Goal: Transaction & Acquisition: Purchase product/service

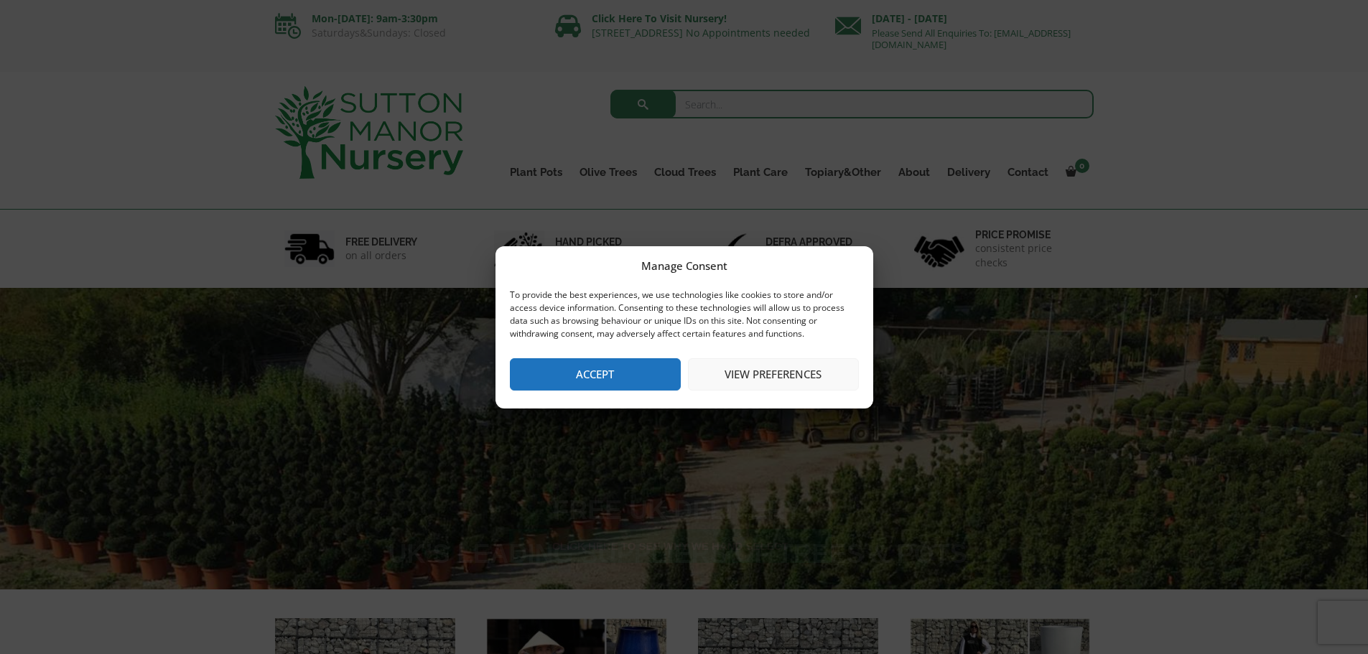
click at [629, 359] on button "Accept" at bounding box center [595, 374] width 171 height 32
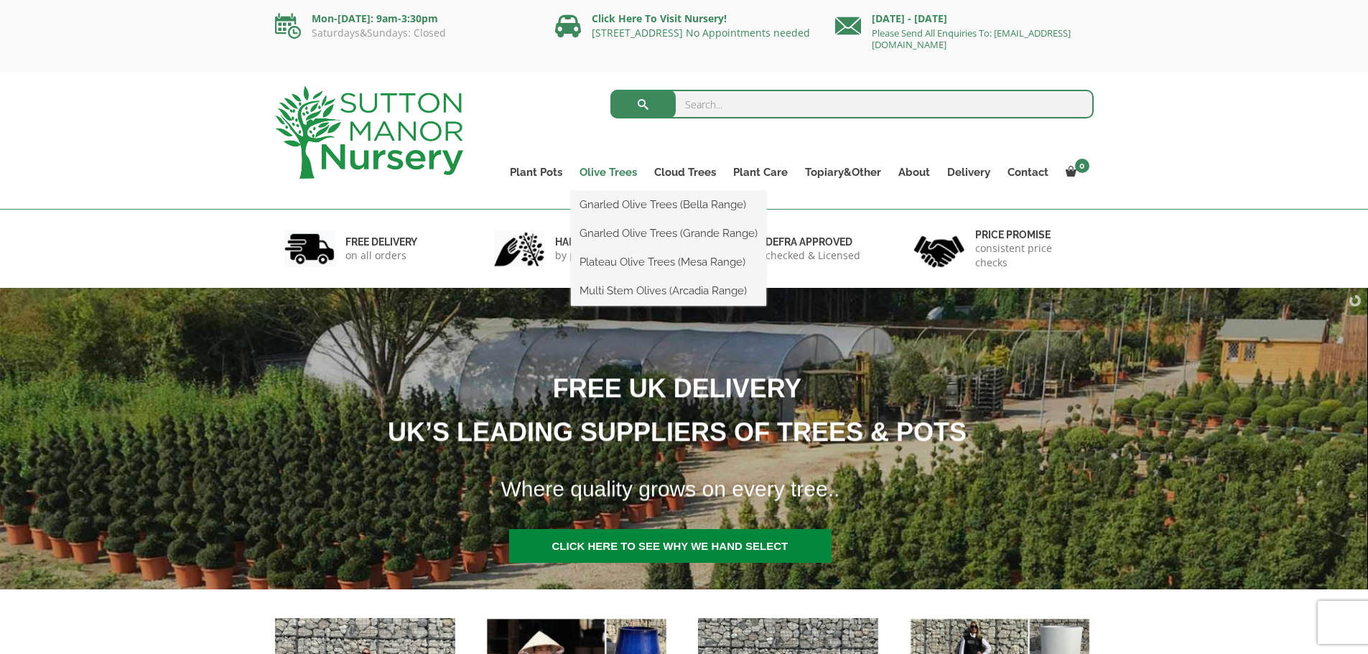
click at [612, 172] on link "Olive Trees" at bounding box center [608, 172] width 75 height 20
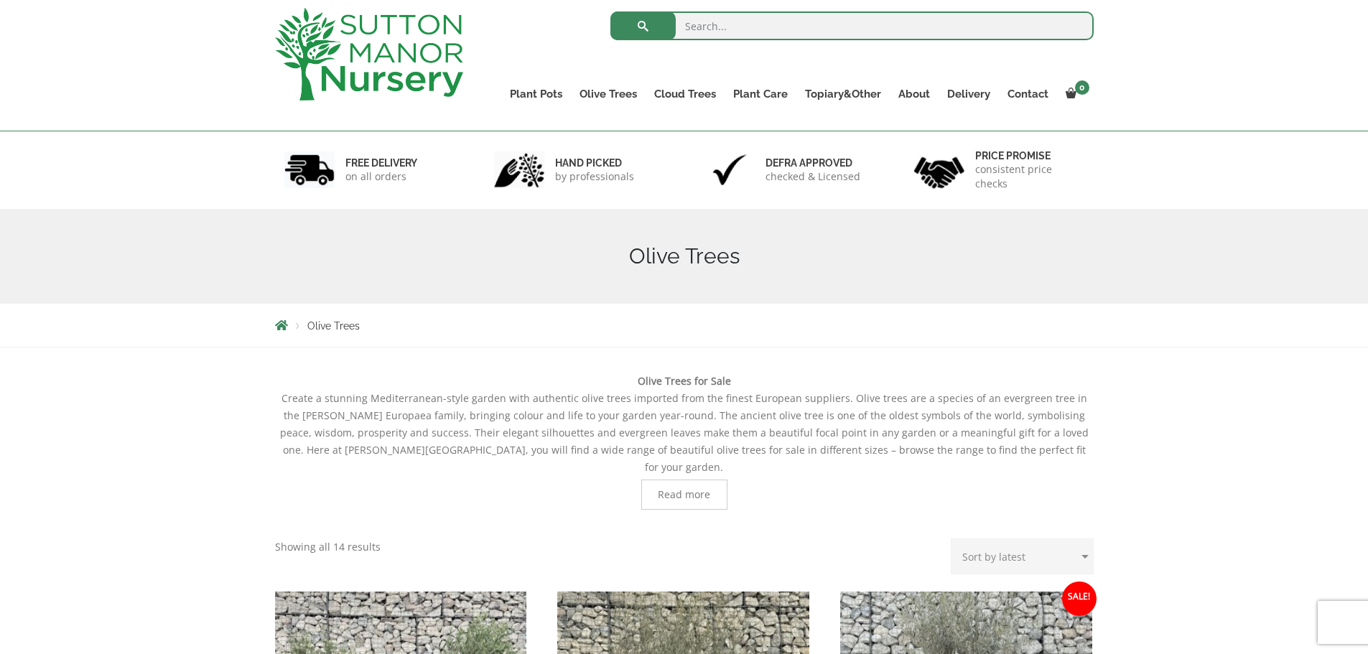
scroll to position [72, 0]
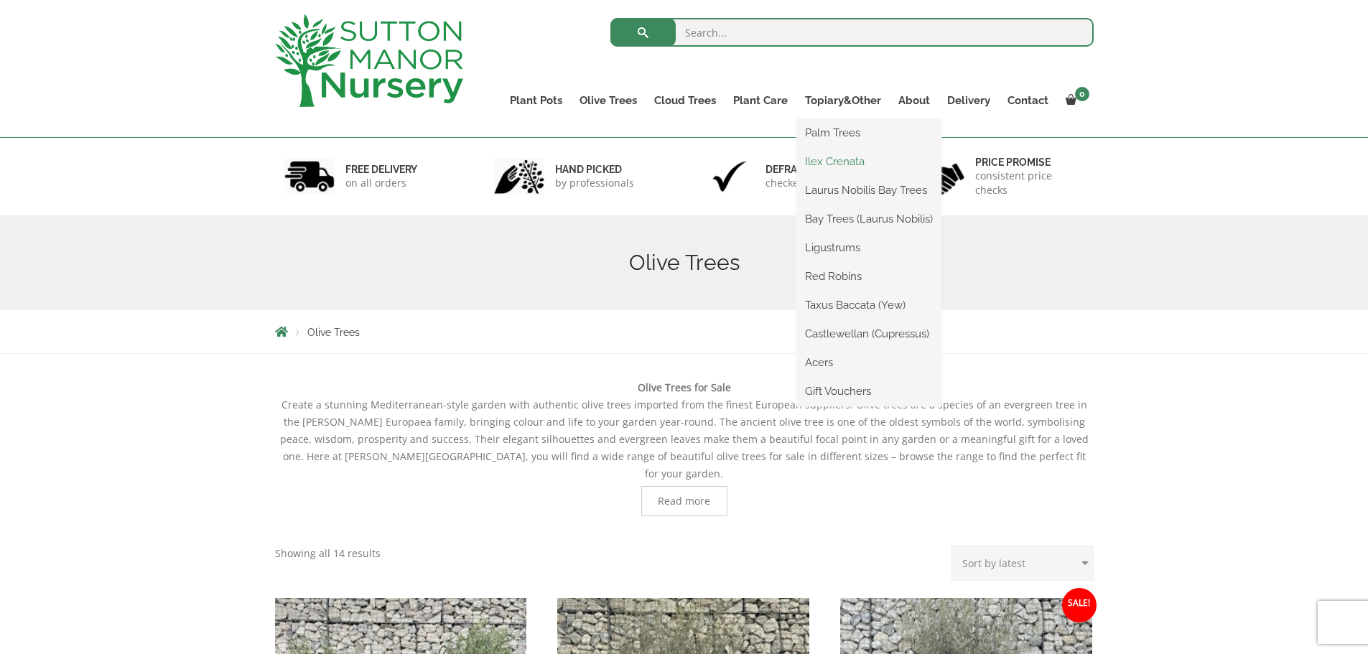
click at [830, 161] on link "Ilex Crenata" at bounding box center [869, 162] width 145 height 22
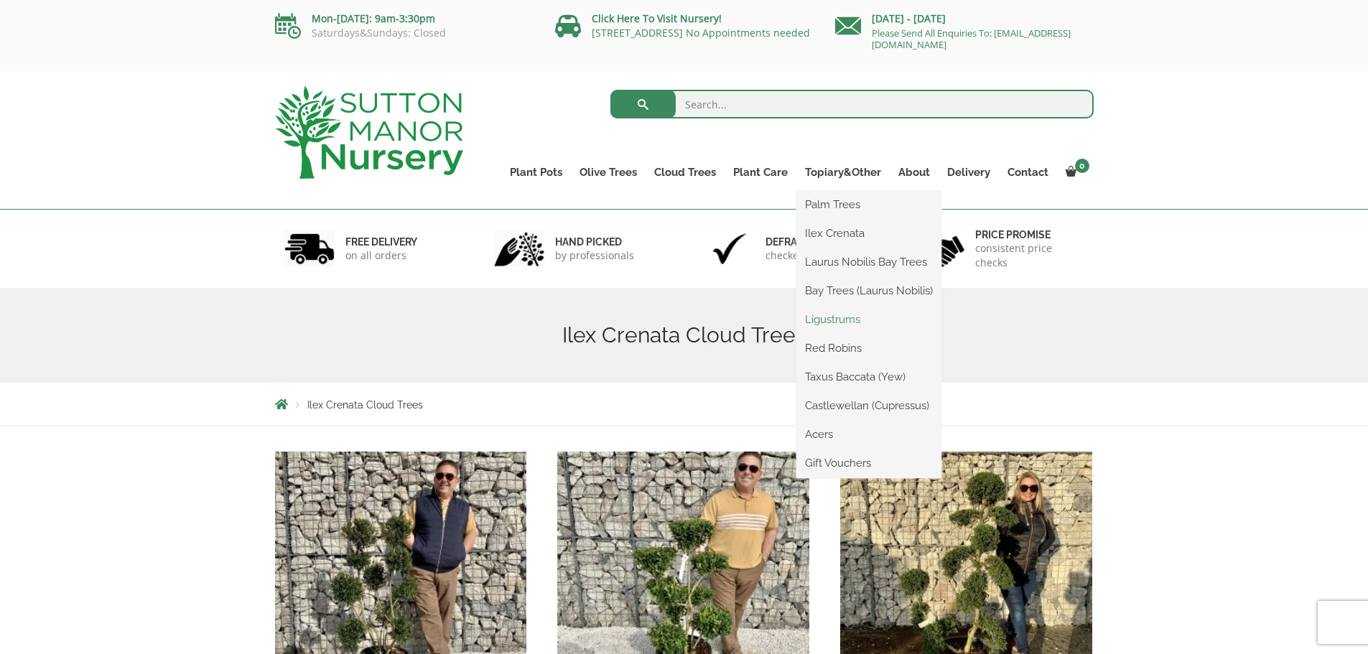
click at [839, 322] on link "Ligustrums" at bounding box center [869, 320] width 145 height 22
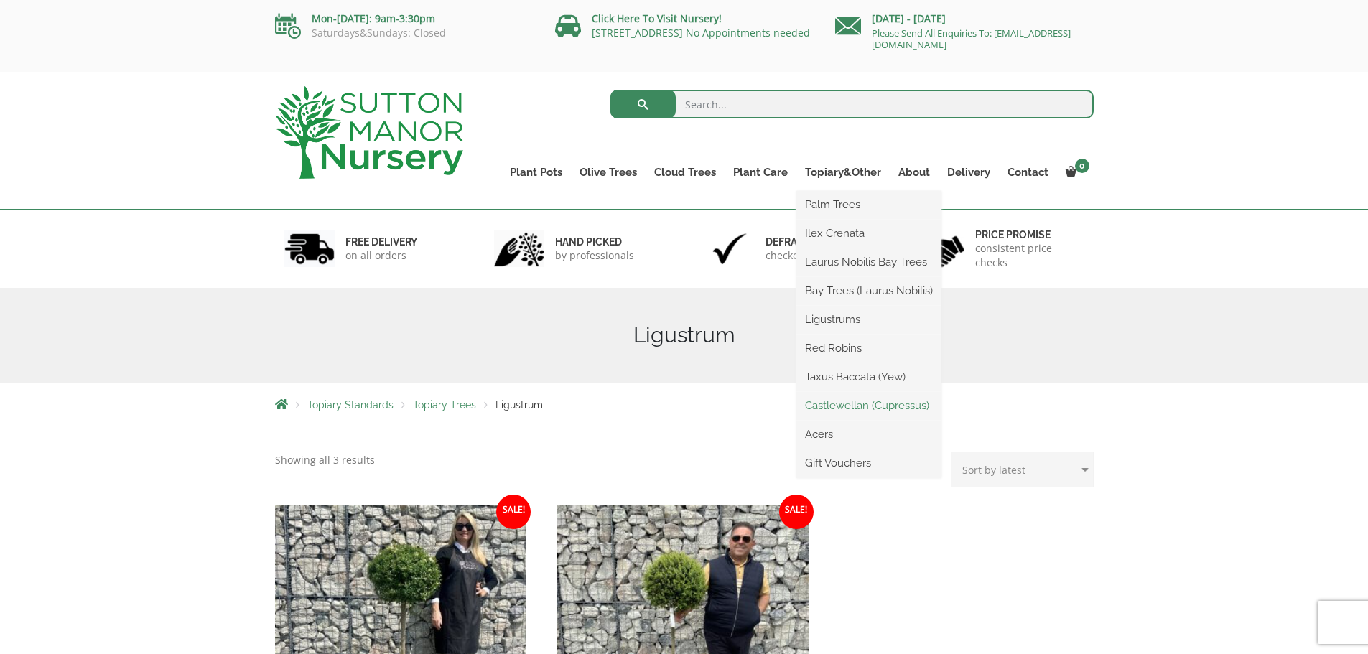
click at [845, 407] on link "Castlewellan (Cupressus)" at bounding box center [869, 406] width 145 height 22
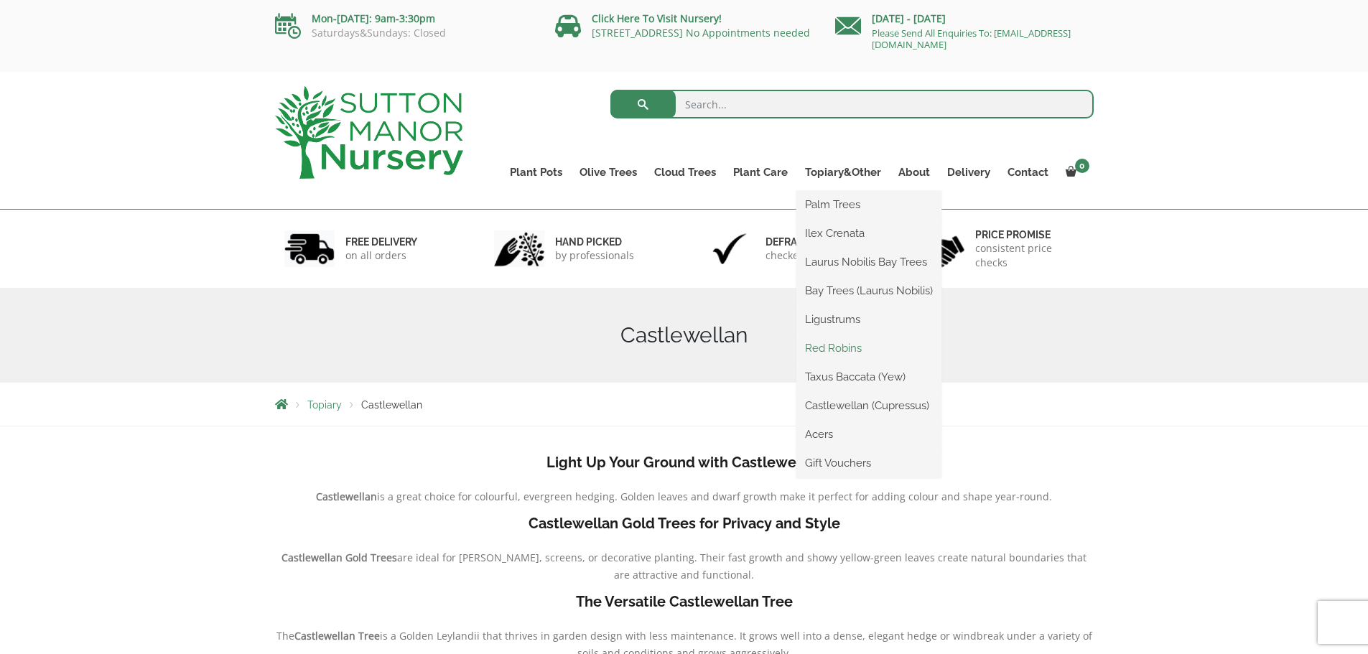
click at [845, 349] on link "Red Robins" at bounding box center [869, 349] width 145 height 22
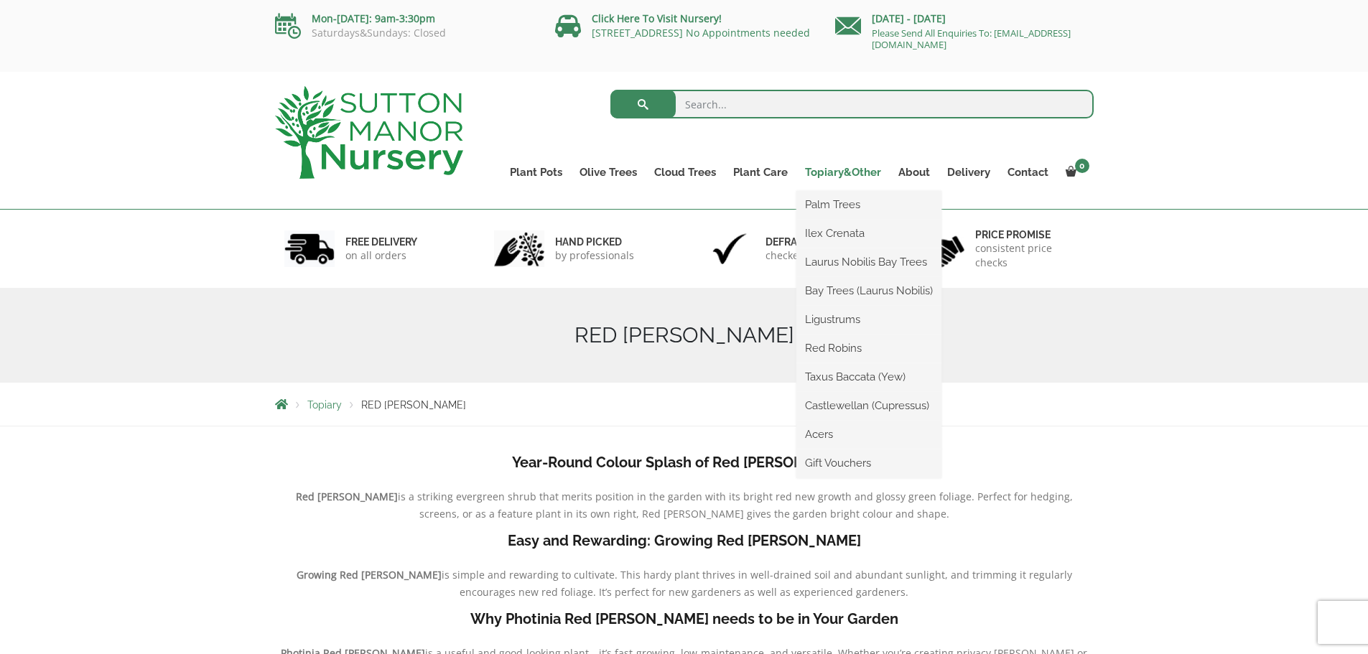
click at [840, 172] on link "Topiary&Other" at bounding box center [843, 172] width 93 height 20
click at [851, 171] on link "Topiary&Other" at bounding box center [843, 172] width 93 height 20
click at [837, 287] on link "Bay Trees (Laurus Nobilis)" at bounding box center [869, 291] width 145 height 22
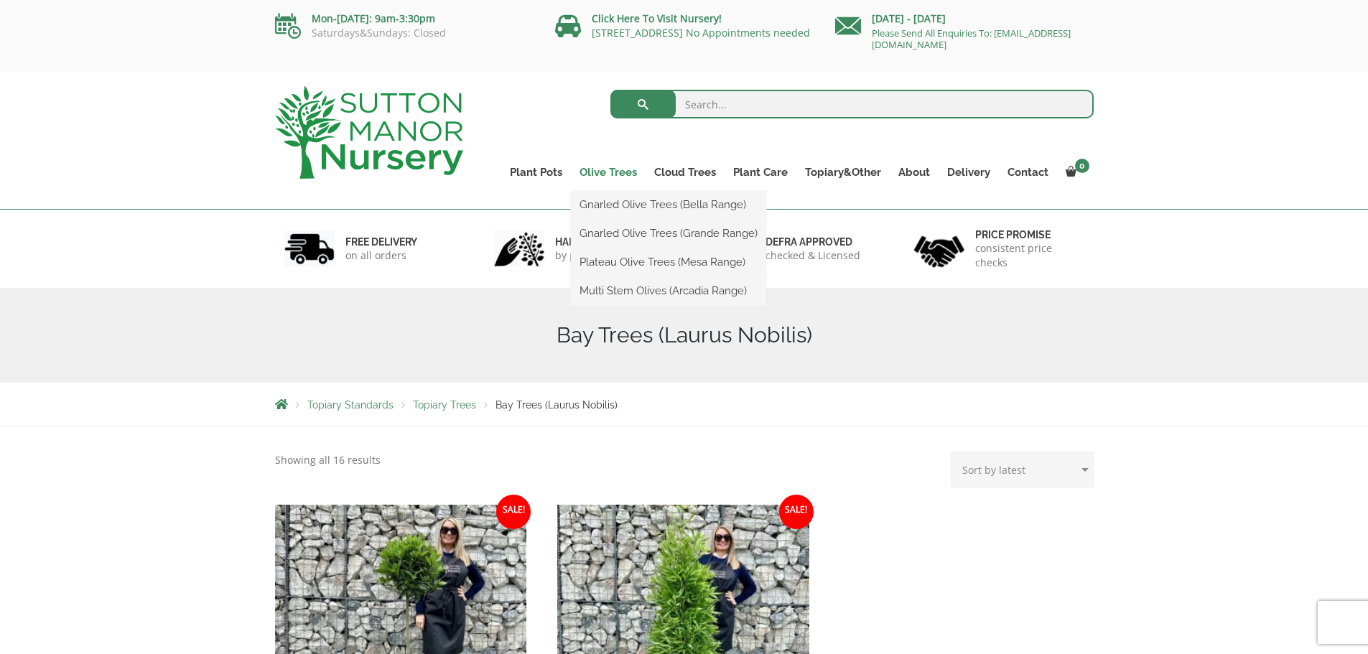
click at [590, 168] on link "Olive Trees" at bounding box center [608, 172] width 75 height 20
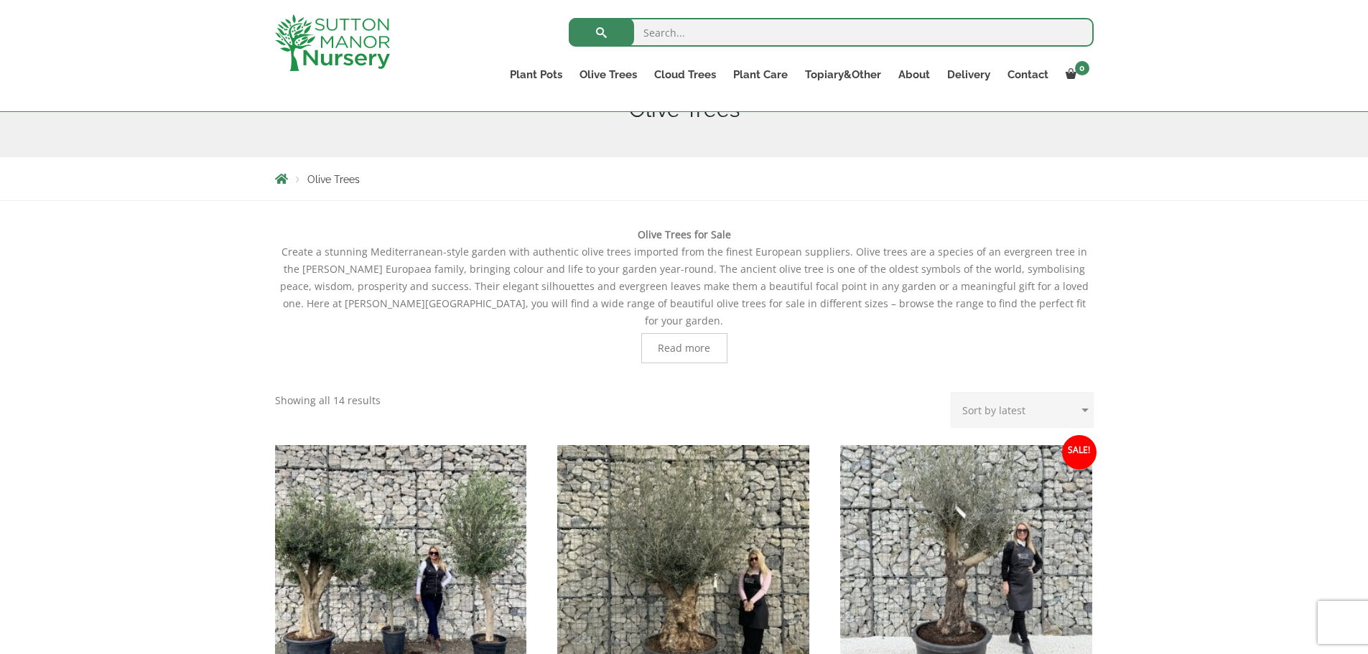
scroll to position [359, 0]
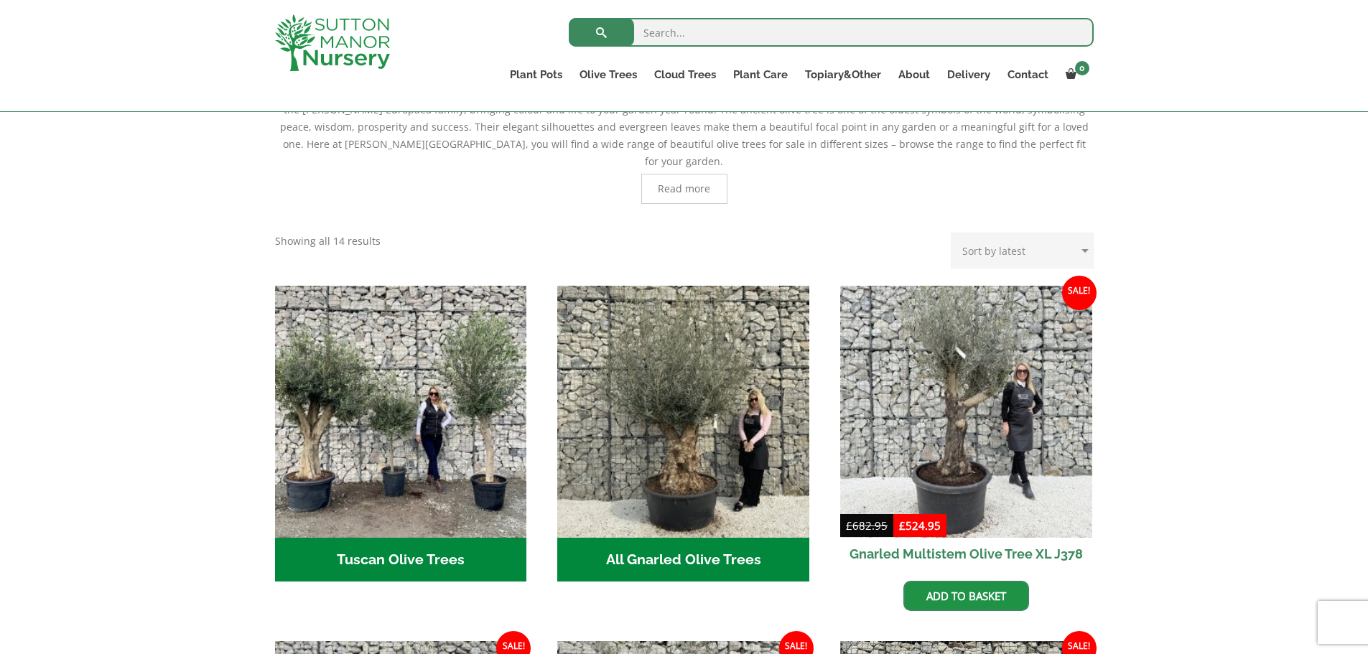
click at [1087, 233] on select "Sort by popularity Sort by latest Sort by price: low to high Sort by price: hig…" at bounding box center [1022, 251] width 143 height 36
select select "price"
click at [954, 233] on select "Sort by popularity Sort by latest Sort by price: low to high Sort by price: hig…" at bounding box center [1022, 251] width 143 height 36
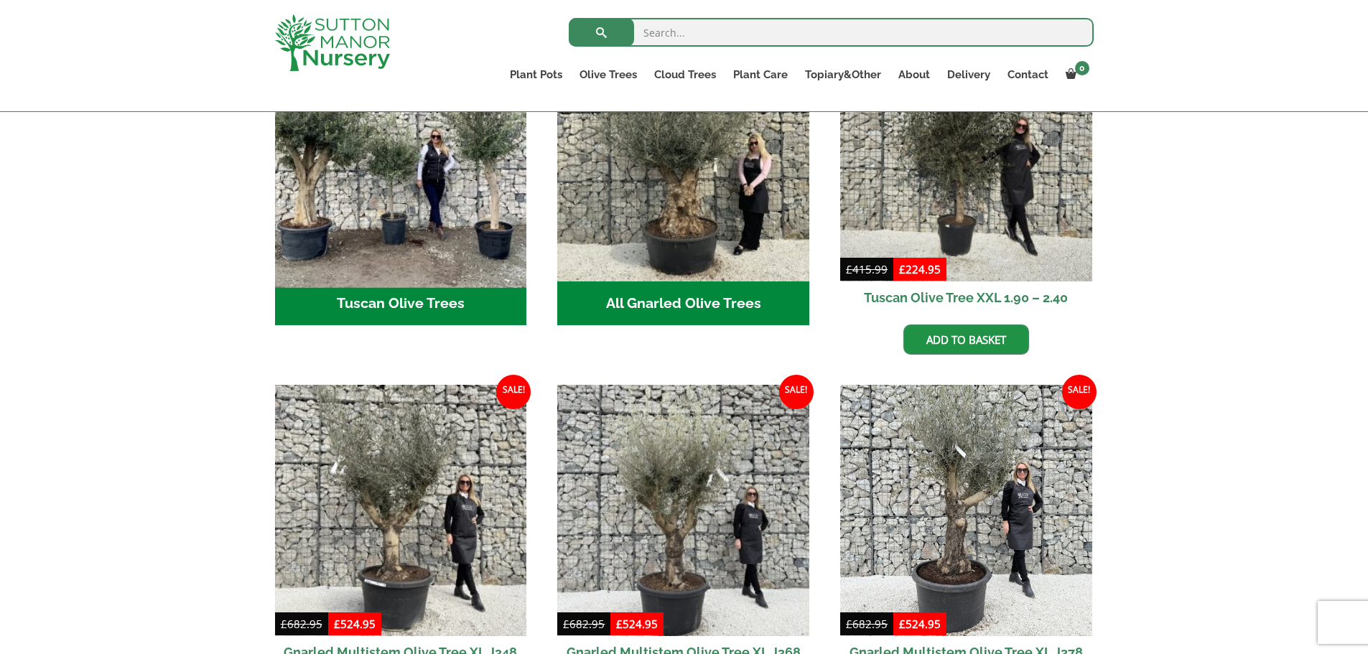
scroll to position [431, 0]
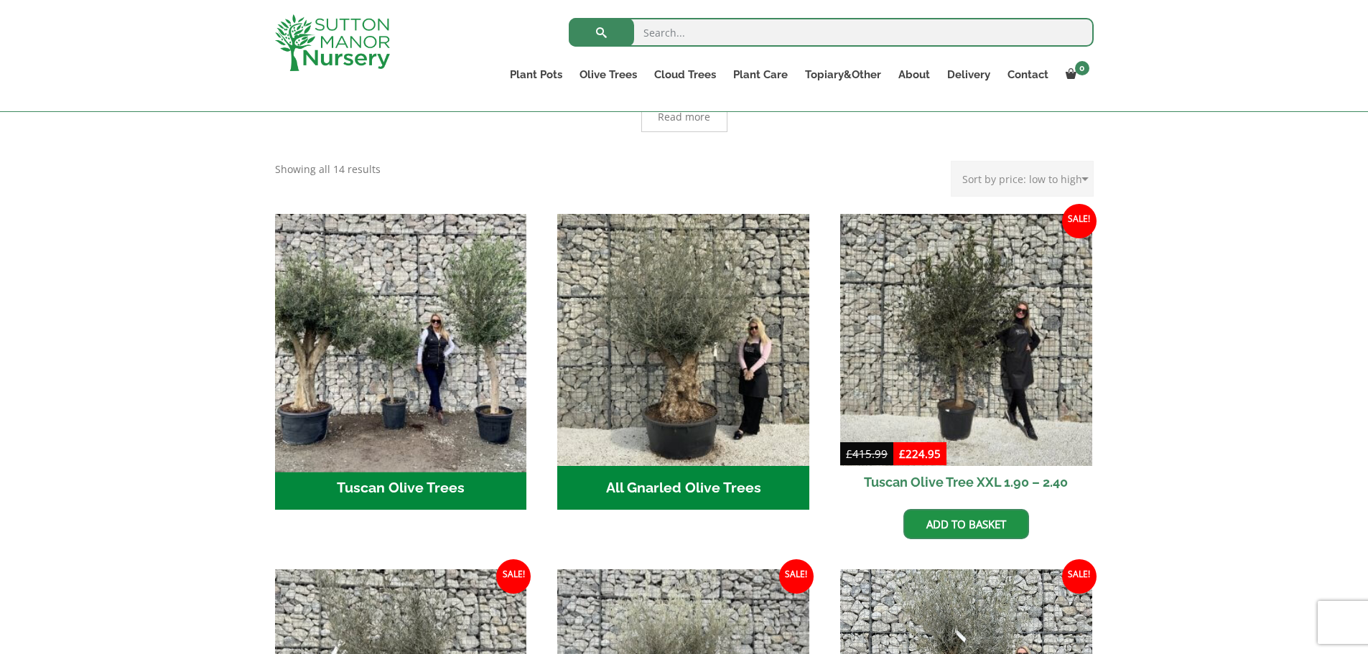
click at [419, 330] on img "Visit product category Tuscan Olive Trees" at bounding box center [401, 340] width 264 height 264
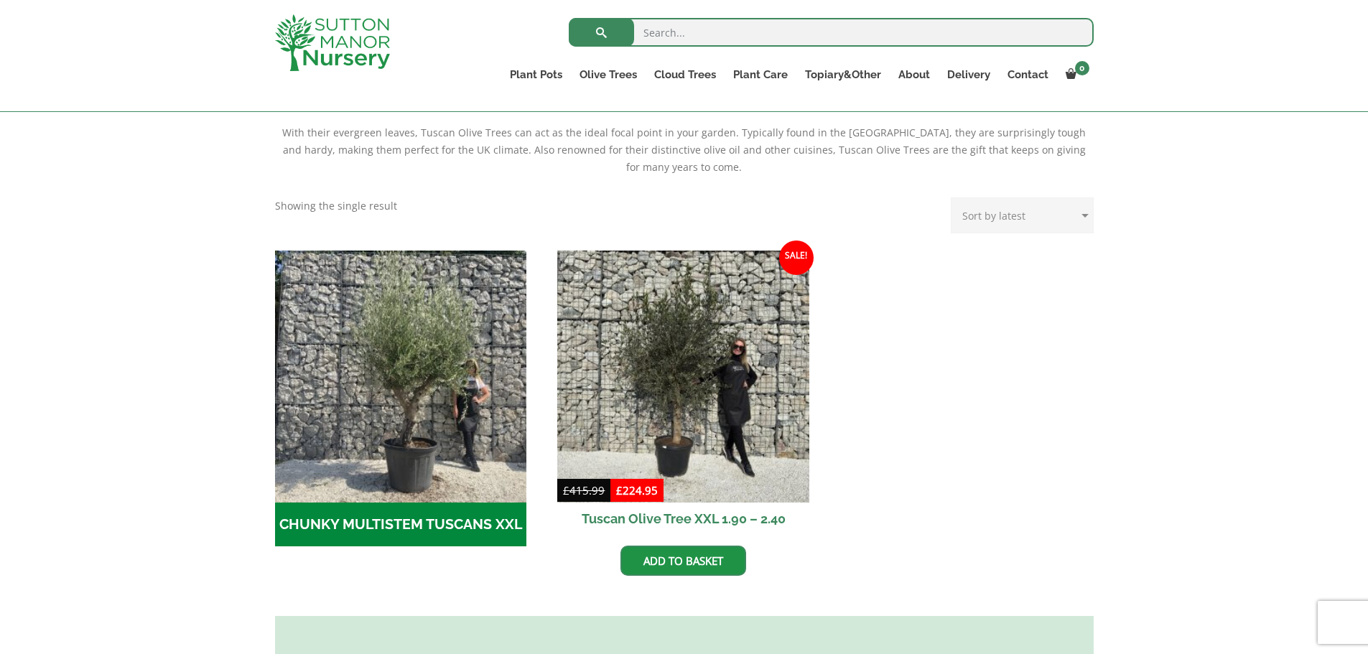
scroll to position [287, 0]
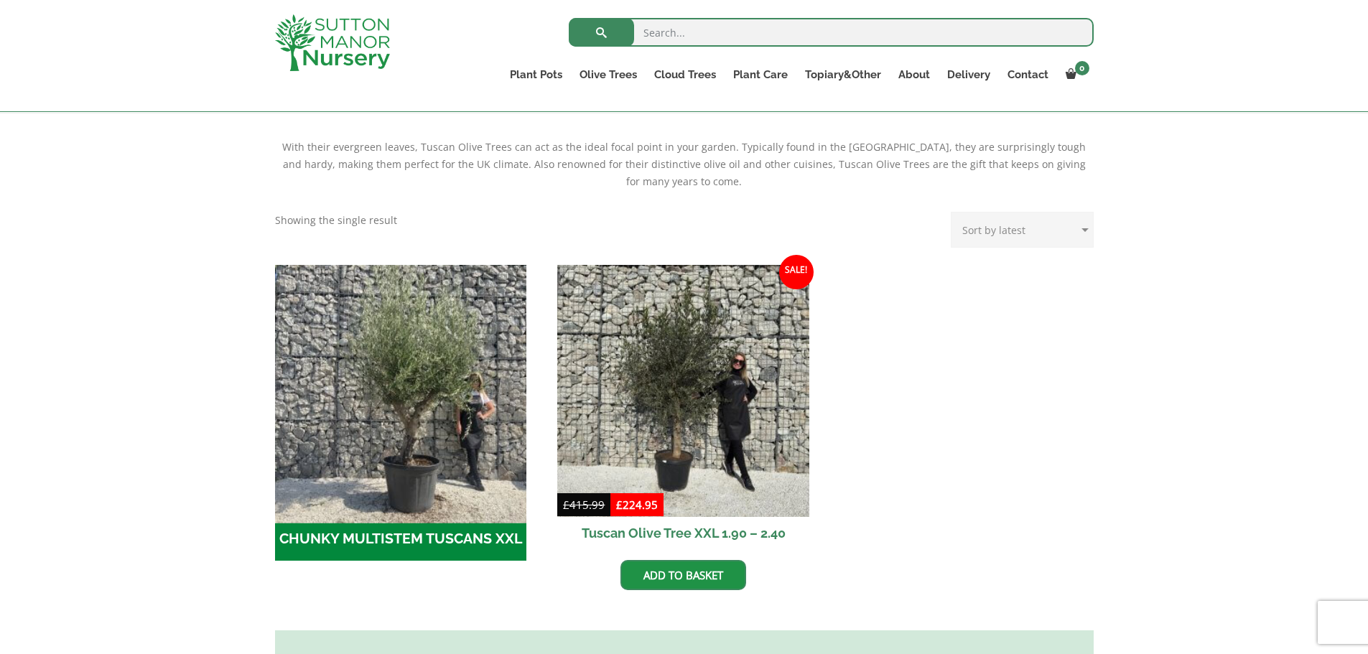
click at [407, 476] on img "Visit product category CHUNKY MULTISTEM TUSCANS XXL" at bounding box center [401, 391] width 264 height 264
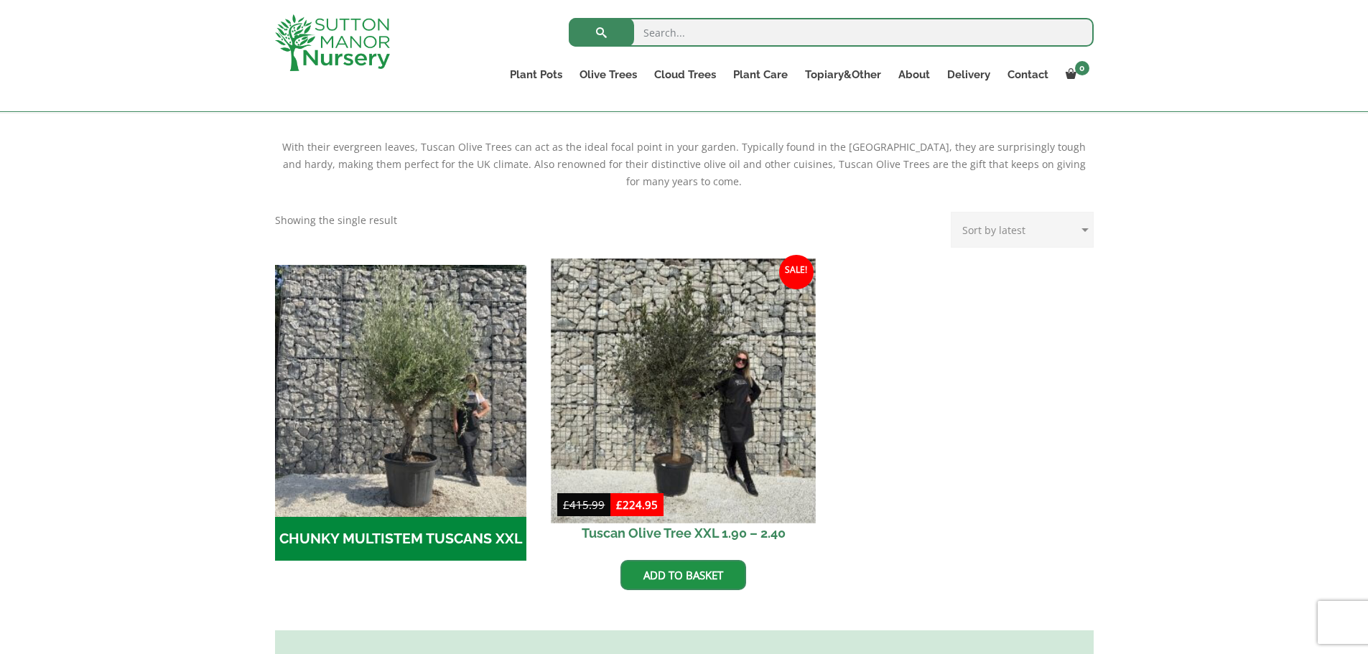
click at [654, 417] on img at bounding box center [684, 391] width 264 height 264
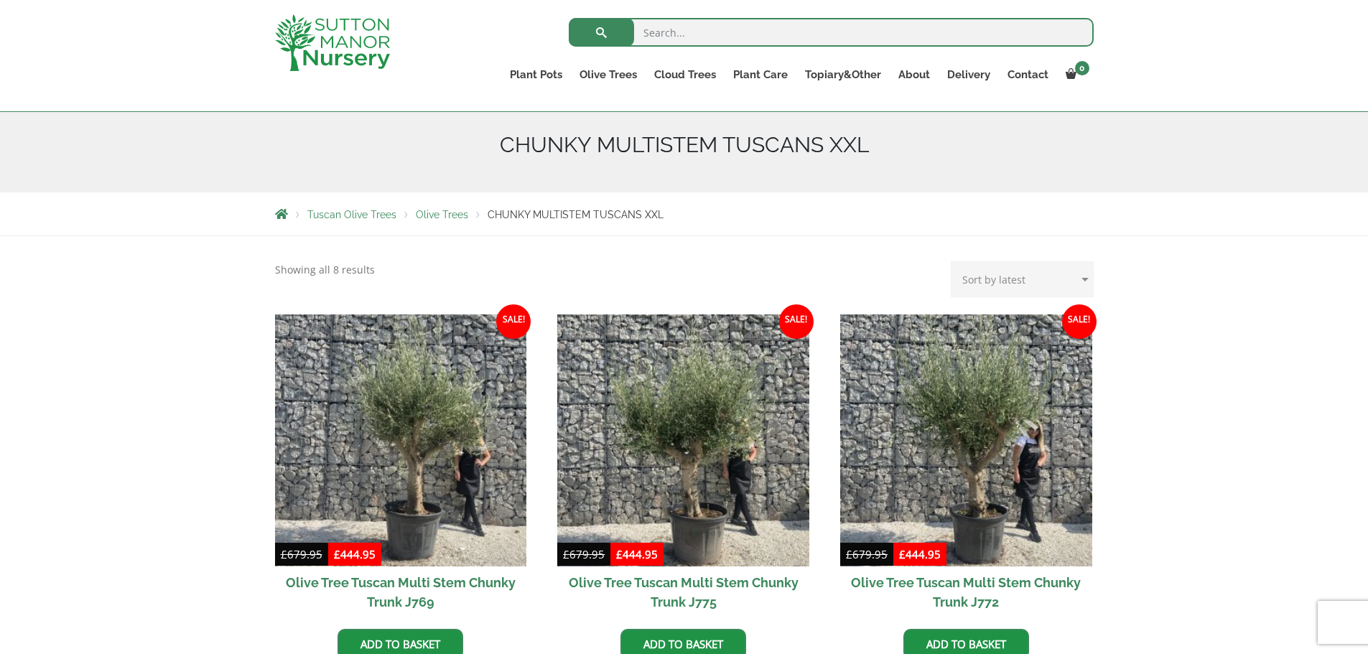
scroll to position [144, 0]
